Goal: Information Seeking & Learning: Learn about a topic

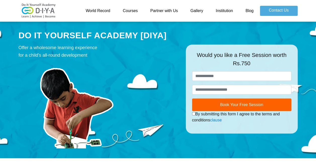
click at [136, 10] on link "Courses" at bounding box center [130, 11] width 28 height 10
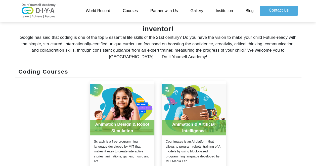
scroll to position [175, 0]
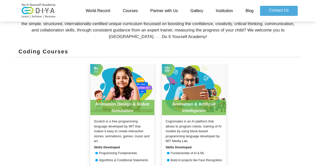
click at [191, 117] on div "Animation & Artificial Intelligence Cognimates is an AI platform that allows to…" at bounding box center [194, 126] width 64 height 130
click at [194, 107] on div "Animation & Artificial Intelligence" at bounding box center [194, 107] width 64 height 15
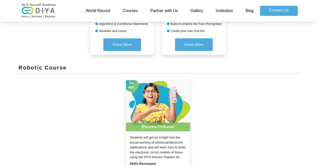
scroll to position [310, 0]
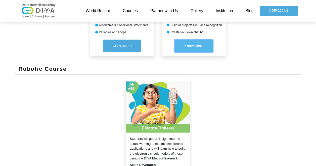
click at [192, 50] on button "Know More" at bounding box center [194, 45] width 38 height 13
click at [202, 45] on span "Know More" at bounding box center [193, 46] width 19 height 4
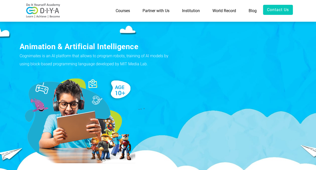
click at [188, 12] on link "Institution" at bounding box center [191, 11] width 30 height 12
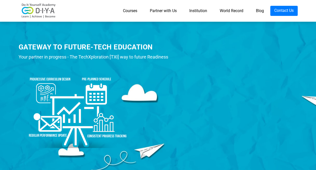
click at [231, 13] on link "World Record" at bounding box center [232, 11] width 36 height 10
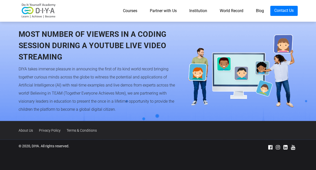
scroll to position [471, 0]
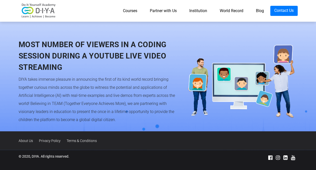
click at [284, 154] on icon at bounding box center [285, 156] width 4 height 5
click at [254, 11] on link "Blog" at bounding box center [260, 11] width 21 height 10
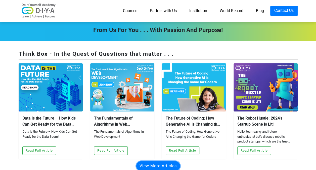
click at [142, 161] on button "View More Articles" at bounding box center [158, 166] width 44 height 10
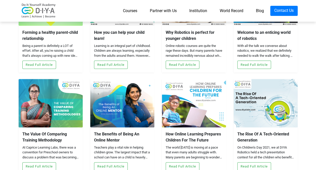
scroll to position [296, 0]
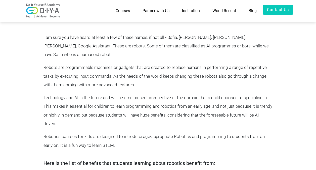
scroll to position [201, 0]
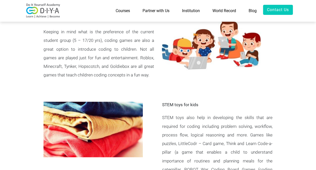
scroll to position [441, 0]
